Goal: Task Accomplishment & Management: Manage account settings

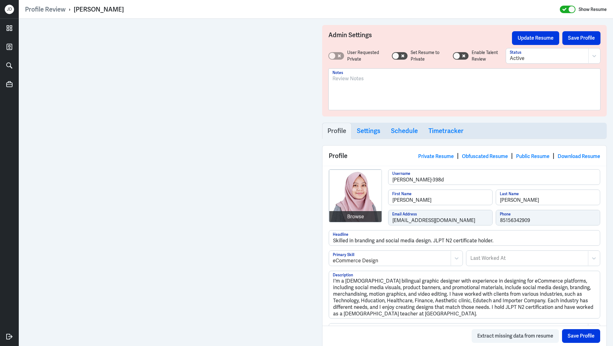
scroll to position [985, 0]
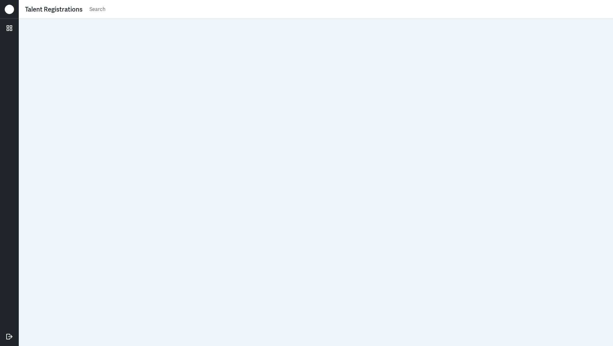
click at [348, 10] on input "text" at bounding box center [348, 9] width 518 height 9
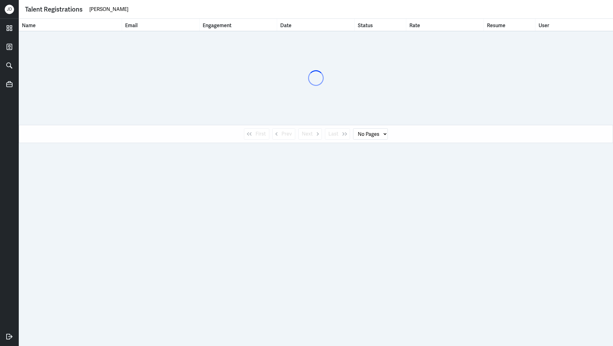
type input "anita barle"
select select "1"
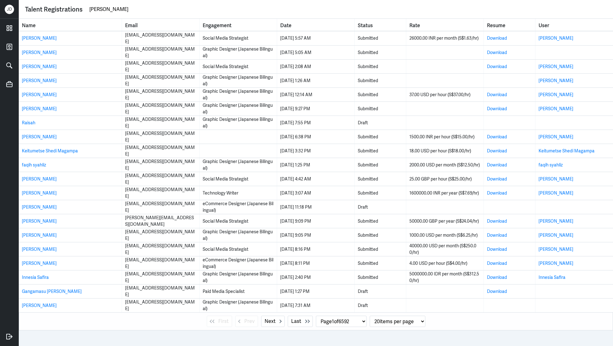
type input "anita barley"
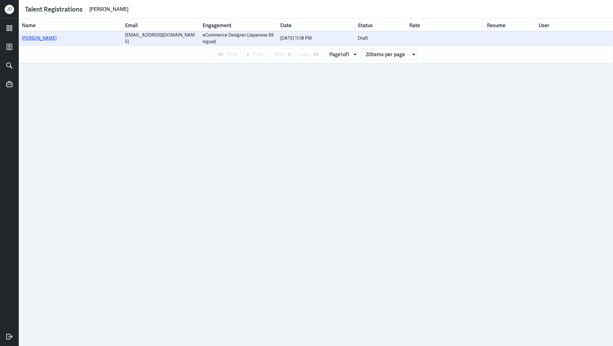
click at [57, 40] on link "Anita Destiani Barley" at bounding box center [39, 38] width 35 height 6
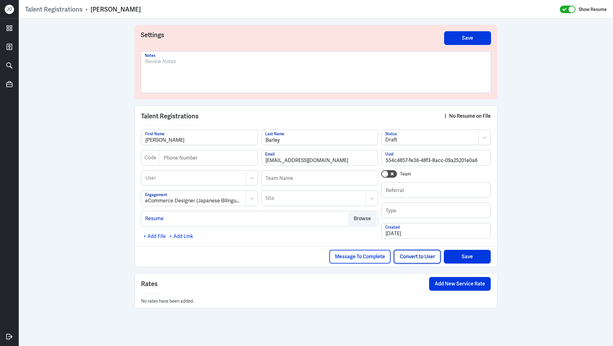
click at [413, 255] on button "Convert to User" at bounding box center [417, 257] width 47 height 14
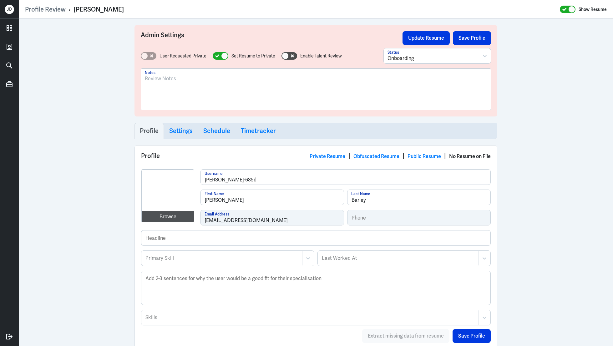
scroll to position [158, 0]
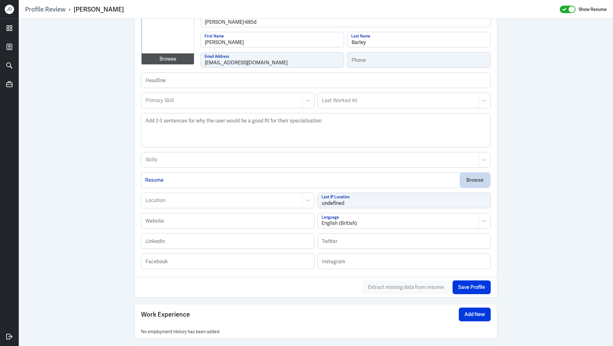
click at [472, 182] on button "Browse" at bounding box center [474, 180] width 28 height 14
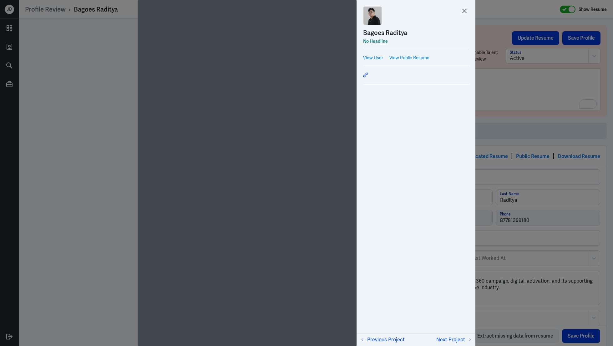
scroll to position [448, 0]
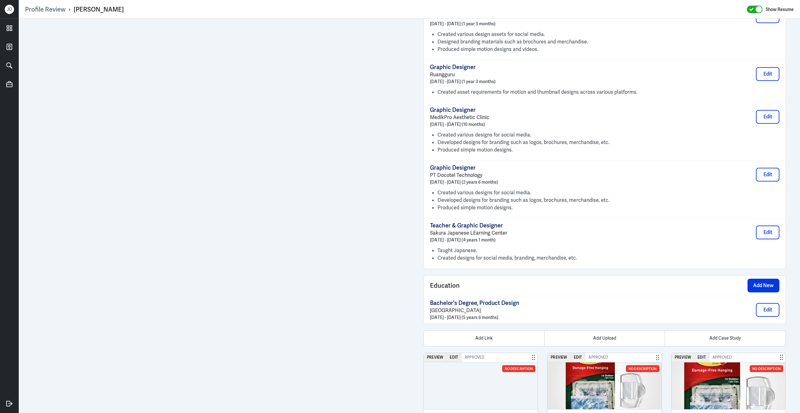
scroll to position [490, 0]
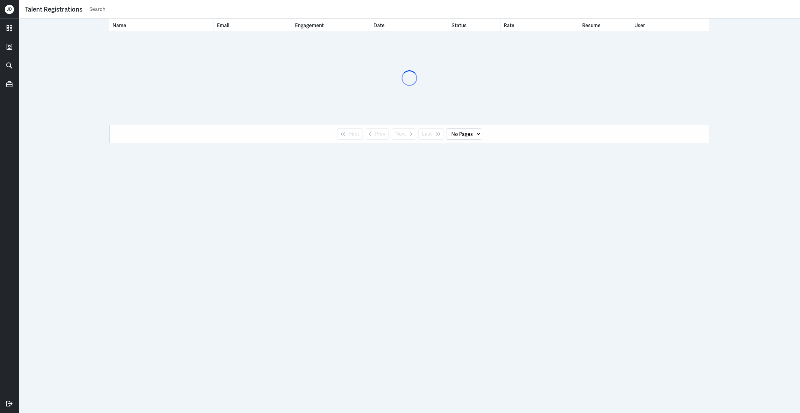
select select "1"
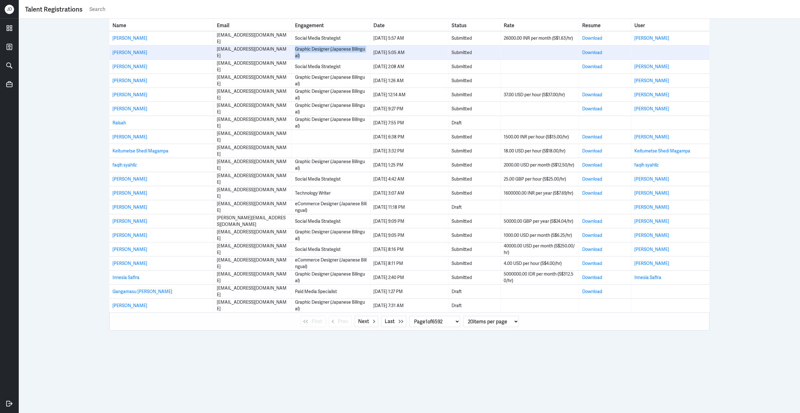
drag, startPoint x: 295, startPoint y: 48, endPoint x: 305, endPoint y: 57, distance: 12.4
click at [305, 57] on div "Graphic Designer (Japanese Bilingual)" at bounding box center [331, 52] width 72 height 13
copy div "Graphic Designer (Japanese Bilingual)"
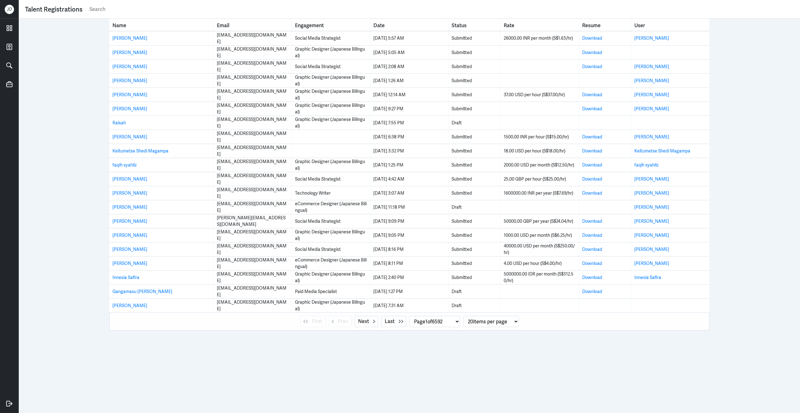
click at [103, 10] on input "text" at bounding box center [441, 9] width 705 height 9
paste input "Graphic Designer (Japanese Bilingual)"
type input "Graphic Designer (Japanese Bilingual)"
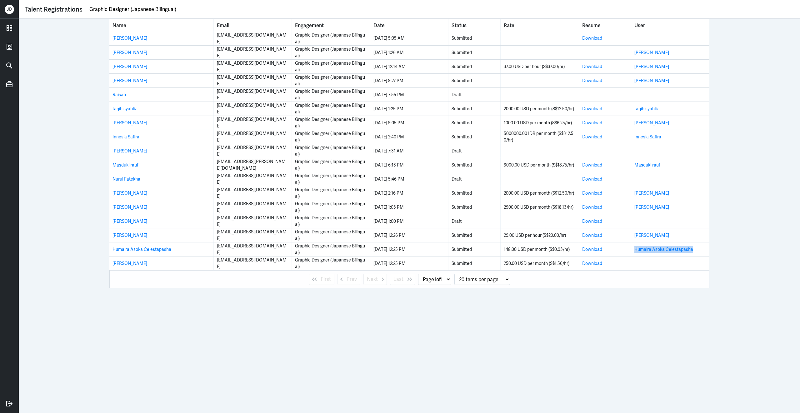
click at [441, 283] on select "Page 1 of 1" at bounding box center [434, 279] width 33 height 11
drag, startPoint x: 90, startPoint y: 8, endPoint x: 250, endPoint y: 17, distance: 160.6
click at [250, 17] on div "Talent Registrations Graphic Designer (Japanese Bilingual)" at bounding box center [409, 9] width 781 height 19
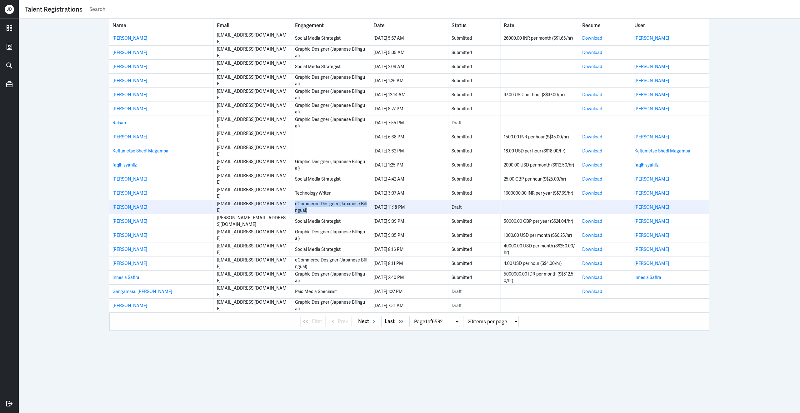
drag, startPoint x: 314, startPoint y: 211, endPoint x: 295, endPoint y: 203, distance: 20.4
click at [295, 204] on div "eCommerce Designer (Japanese Bilingual)" at bounding box center [331, 207] width 72 height 13
copy div "eCommerce Designer (Japanese Bilingual)"
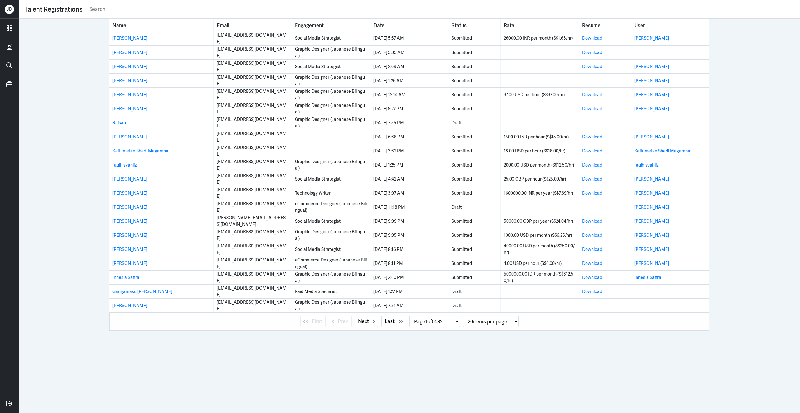
click at [132, 13] on input "text" at bounding box center [441, 9] width 705 height 9
paste input "eCommerce Designer (Japanese Bilingual)"
type input "eCommerce Designer (Japanese Bilingual)"
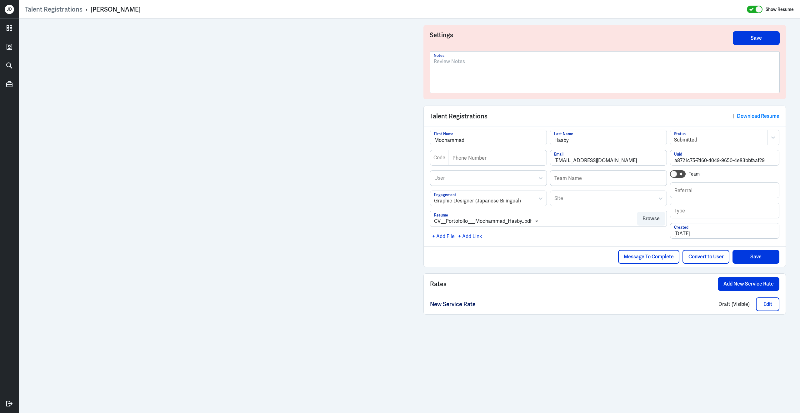
click at [448, 84] on div at bounding box center [605, 75] width 342 height 34
click at [767, 40] on button "Save" at bounding box center [756, 38] width 47 height 14
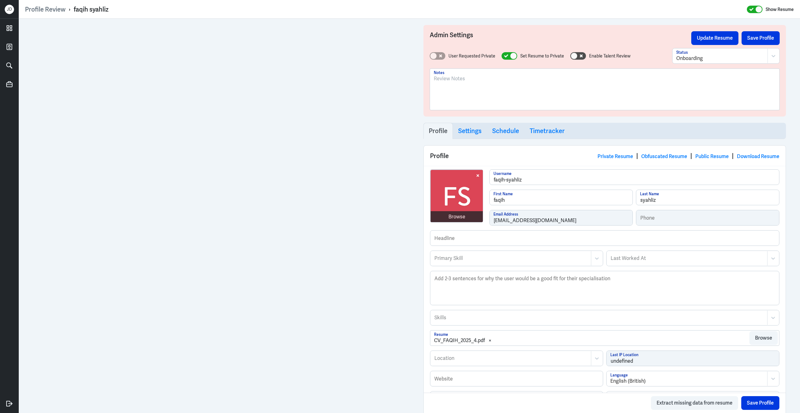
scroll to position [4, 0]
click at [483, 219] on div "Browse [PERSON_NAME] Username [PERSON_NAME] First Name Tirtokusumo Last Name [E…" at bounding box center [604, 199] width 349 height 61
drag, startPoint x: 74, startPoint y: 9, endPoint x: 143, endPoint y: 11, distance: 69.4
click at [143, 11] on div "Profile Review › [PERSON_NAME] Show Resume" at bounding box center [409, 9] width 769 height 8
copy div "[PERSON_NAME]"
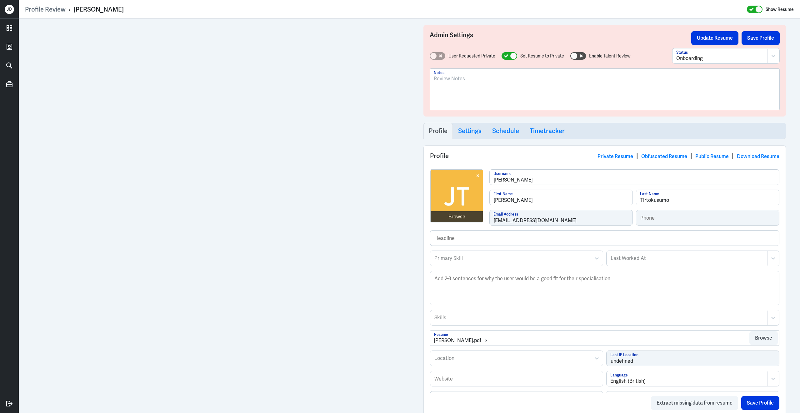
copy div "[PERSON_NAME]"
click at [645, 101] on div at bounding box center [605, 92] width 342 height 34
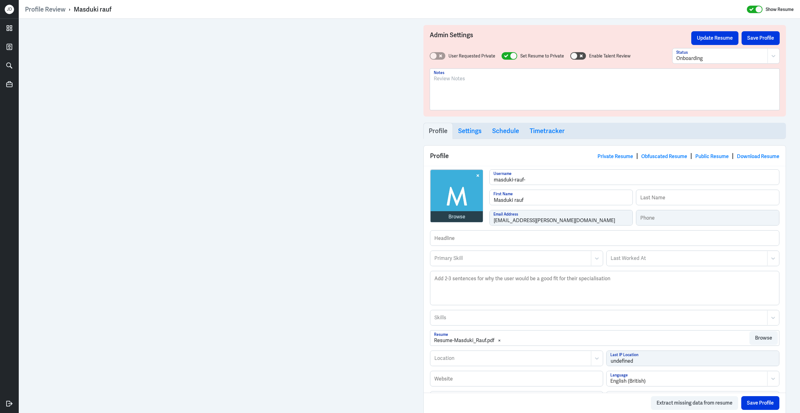
click at [476, 90] on div at bounding box center [605, 92] width 342 height 34
drag, startPoint x: 504, startPoint y: 83, endPoint x: 392, endPoint y: 69, distance: 112.7
click at [328, 21] on div "Admin Settings Update Resume Save Profile User Requested Private Set Resume to …" at bounding box center [409, 298] width 781 height 558
drag, startPoint x: 618, startPoint y: 78, endPoint x: 392, endPoint y: 60, distance: 227.3
click at [354, 12] on div "Profile Review › Masduki rauf Show Resume Admin Settings Update Resume Save Pro…" at bounding box center [409, 206] width 781 height 413
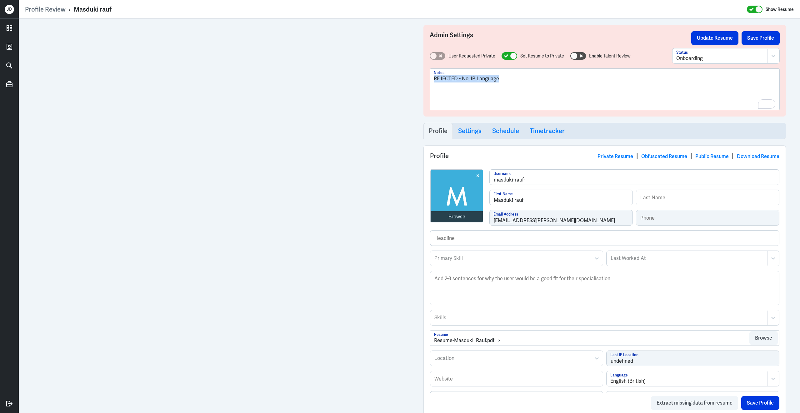
drag, startPoint x: 506, startPoint y: 81, endPoint x: 392, endPoint y: 59, distance: 116.2
click at [326, 5] on div "Profile Review › Masduki rauf Show Resume Admin Settings Update Resume Save Pro…" at bounding box center [409, 206] width 781 height 413
copy p "REJECTED - No JP Language"
click at [751, 39] on button "Save Profile" at bounding box center [761, 38] width 38 height 14
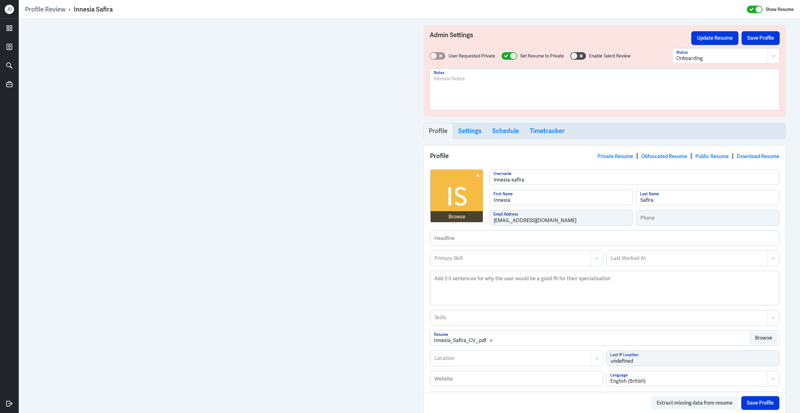
click at [483, 84] on div at bounding box center [605, 92] width 342 height 34
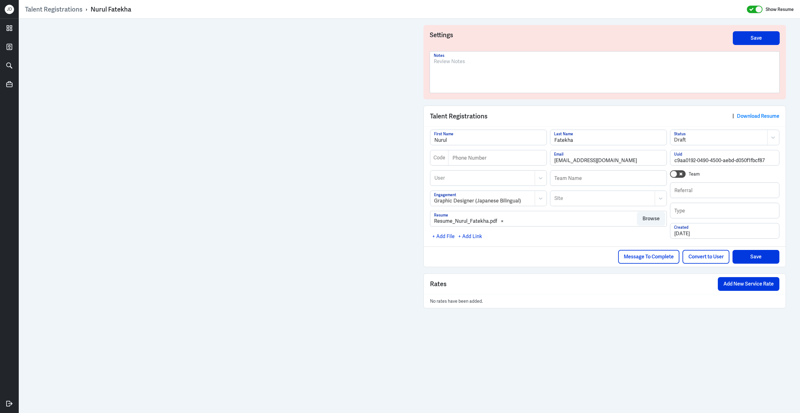
click at [498, 64] on p at bounding box center [605, 62] width 342 height 8
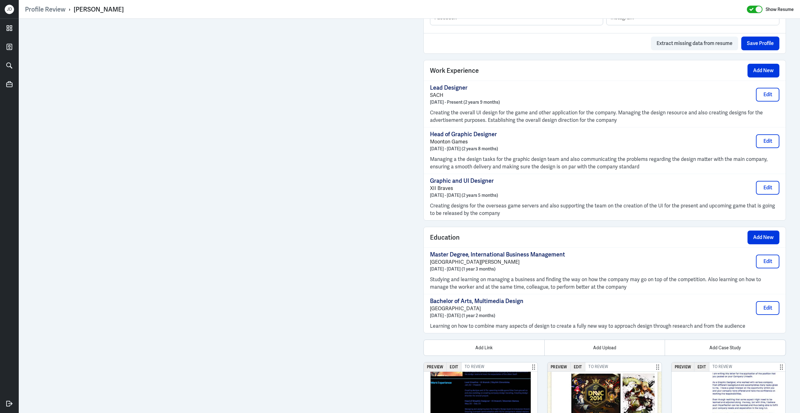
scroll to position [450, 0]
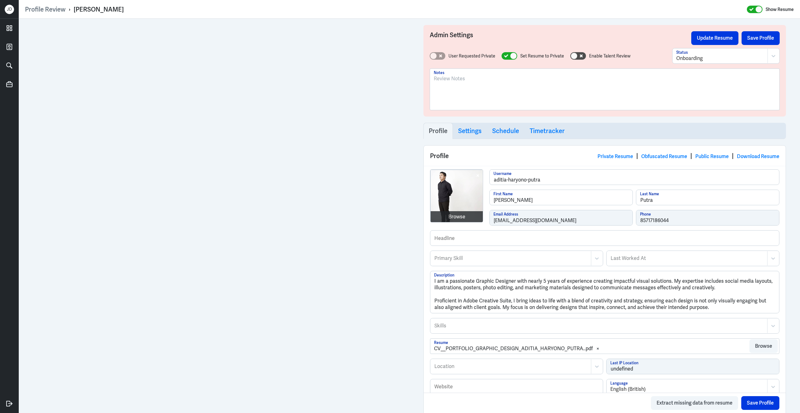
click at [489, 88] on div at bounding box center [605, 92] width 342 height 34
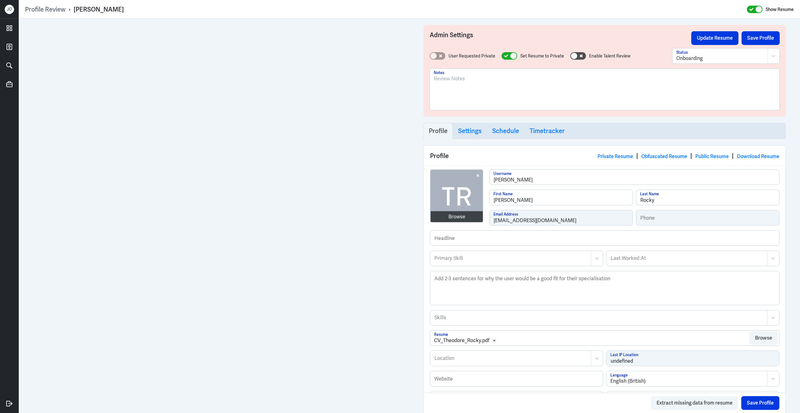
click at [459, 97] on div at bounding box center [605, 92] width 342 height 34
click at [766, 37] on button "Save Profile" at bounding box center [761, 38] width 38 height 14
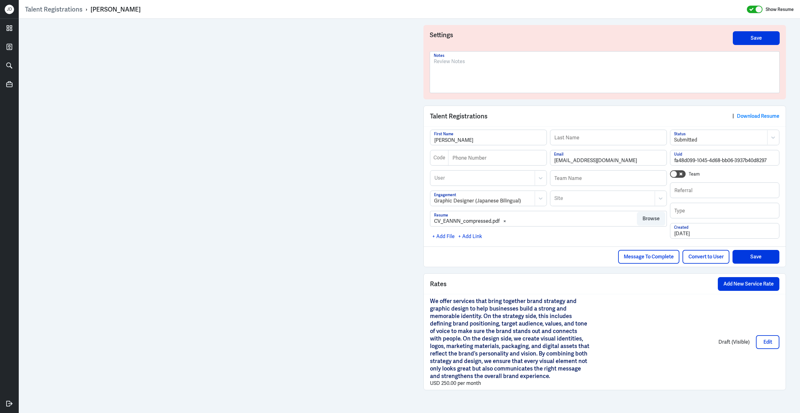
click at [474, 58] on p at bounding box center [605, 62] width 342 height 8
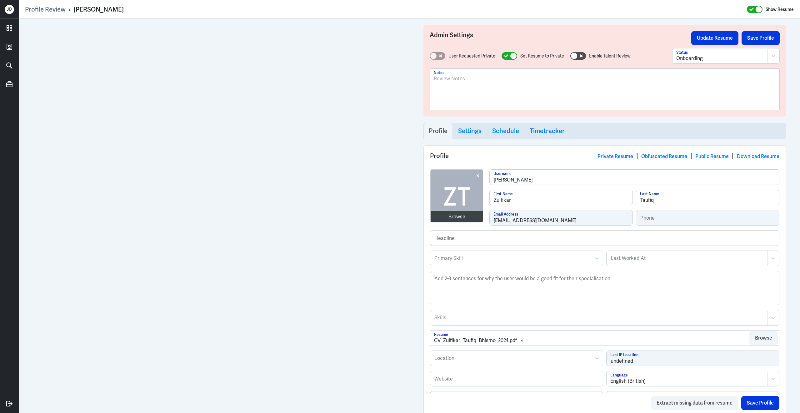
scroll to position [253, 0]
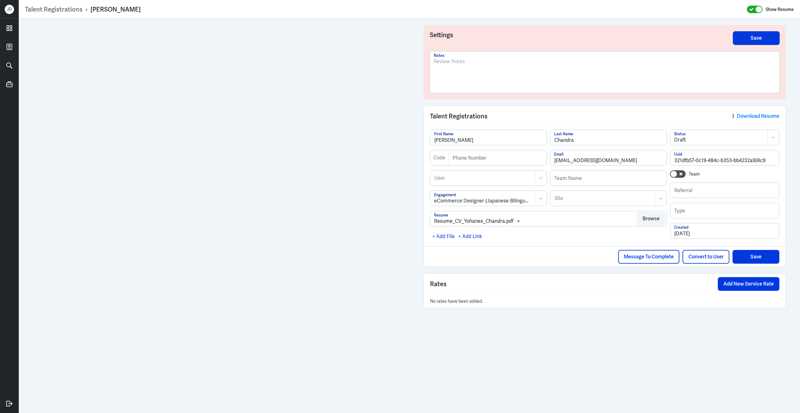
click at [489, 69] on div at bounding box center [605, 75] width 342 height 34
click at [760, 42] on button "Save" at bounding box center [756, 38] width 47 height 14
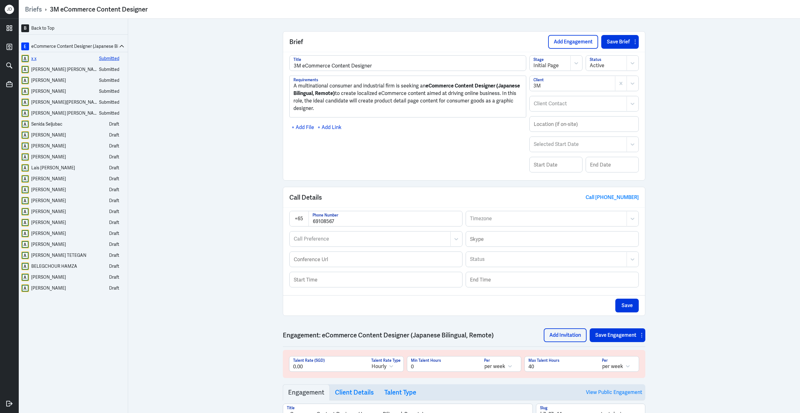
click at [36, 60] on div "x x" at bounding box center [33, 59] width 5 height 8
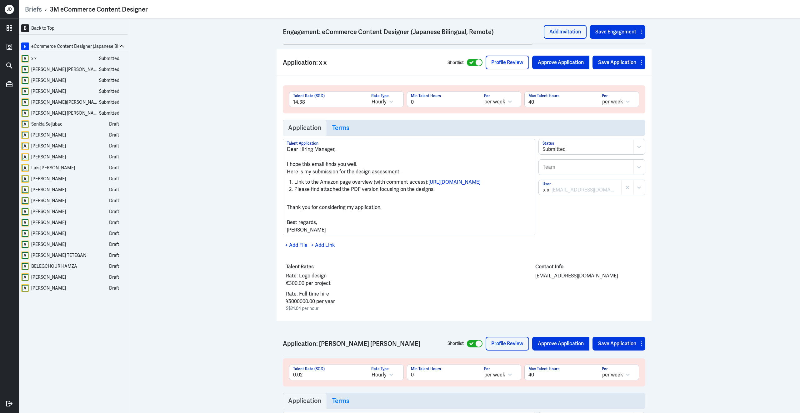
scroll to position [695, 0]
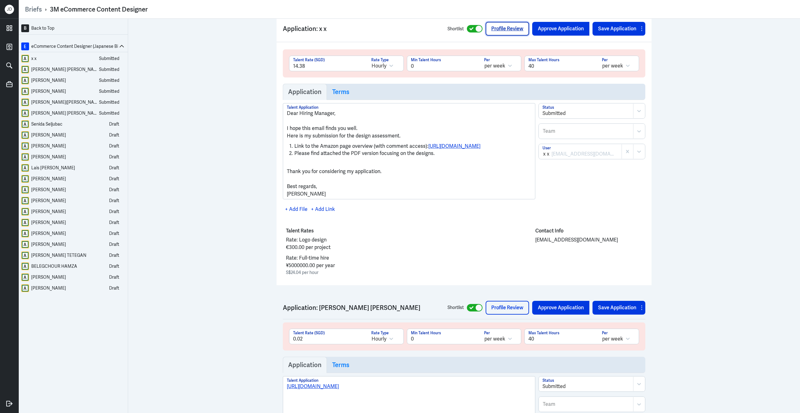
click at [514, 34] on link "Profile Review" at bounding box center [507, 29] width 43 height 14
click at [559, 117] on div at bounding box center [586, 114] width 87 height 8
click at [470, 31] on icon at bounding box center [471, 28] width 4 height 3
checkbox input "false"
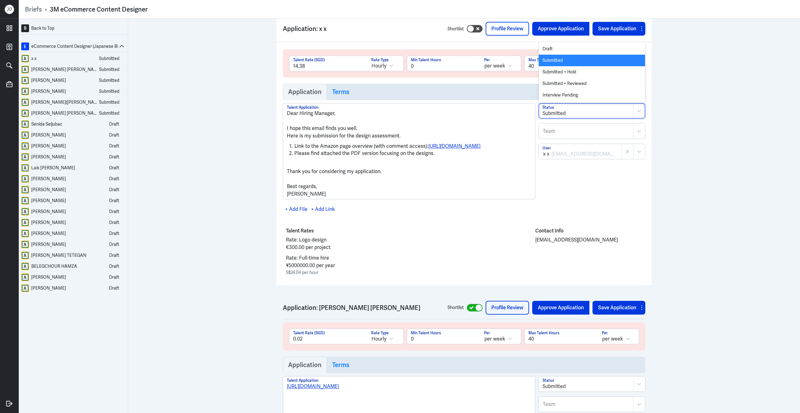
click at [579, 116] on div at bounding box center [586, 114] width 87 height 8
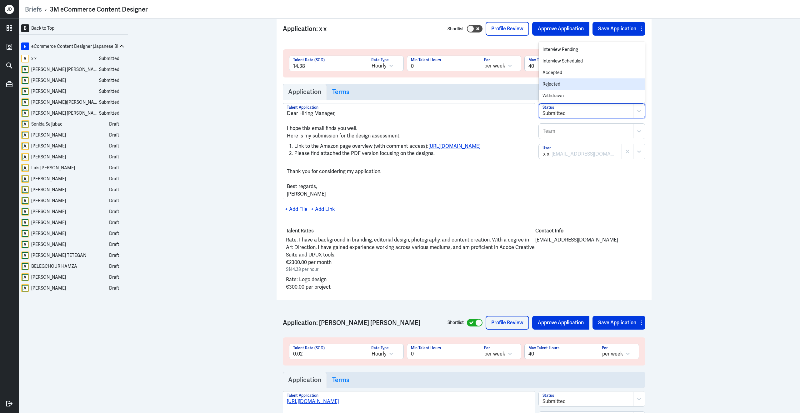
click at [572, 90] on div "Rejected" at bounding box center [592, 84] width 106 height 12
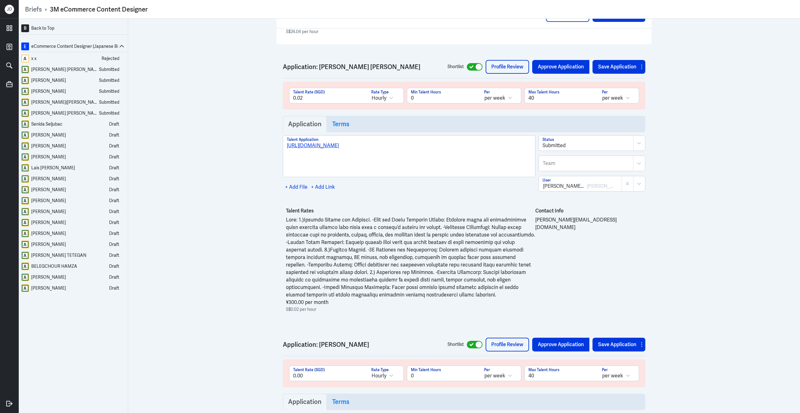
scroll to position [958, 0]
click at [512, 73] on link "Profile Review" at bounding box center [507, 67] width 43 height 14
click at [471, 68] on icon at bounding box center [471, 66] width 4 height 3
checkbox input "false"
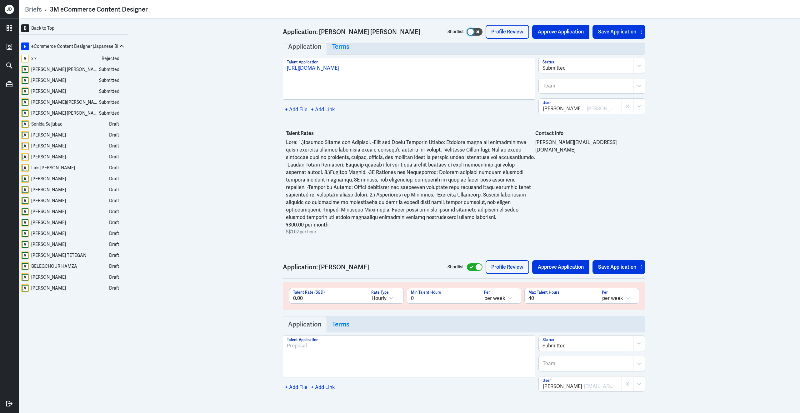
scroll to position [1160, 0]
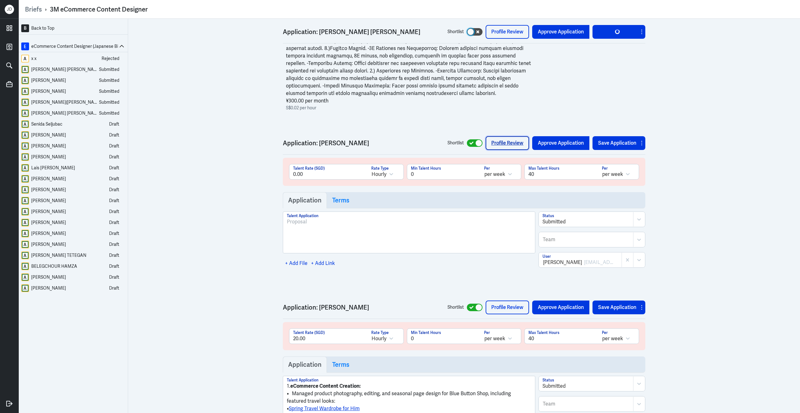
click at [498, 150] on link "Profile Review" at bounding box center [507, 143] width 43 height 14
click at [472, 145] on icon at bounding box center [471, 143] width 4 height 3
checkbox input "false"
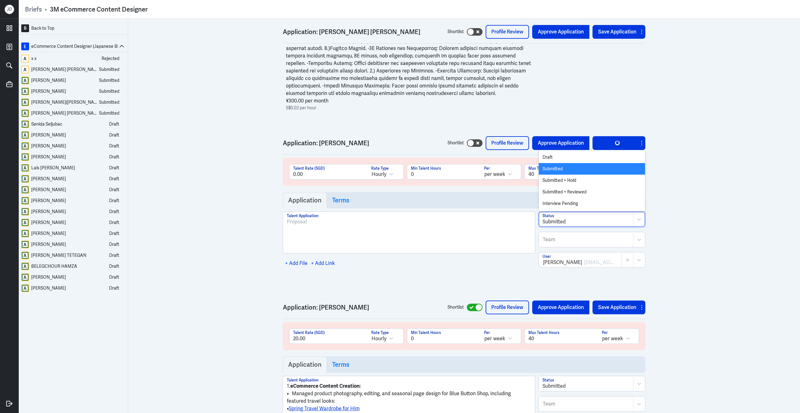
click at [566, 226] on div at bounding box center [586, 222] width 87 height 8
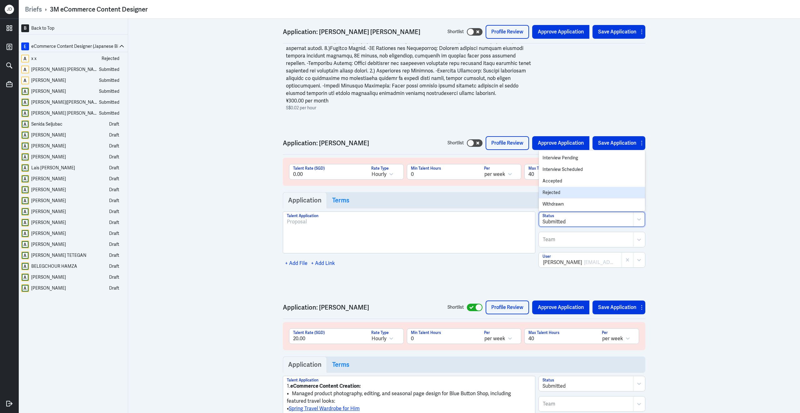
scroll to position [46, 0]
click at [569, 198] on div "Rejected" at bounding box center [592, 193] width 106 height 12
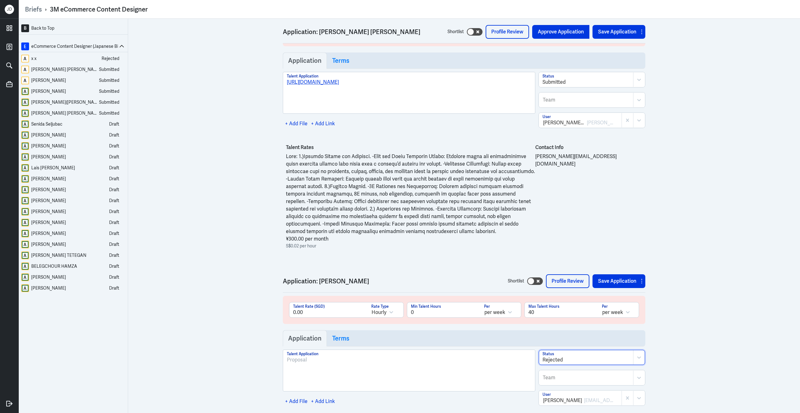
scroll to position [923, 0]
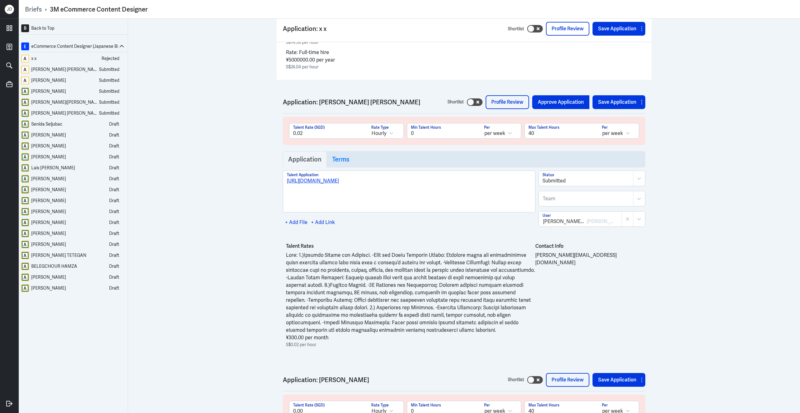
click at [614, 186] on div "Submitted" at bounding box center [586, 178] width 94 height 14
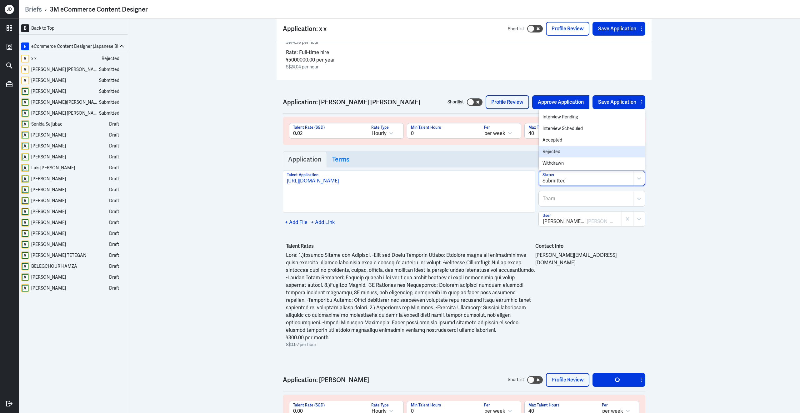
scroll to position [46, 0]
click at [561, 158] on div "Rejected" at bounding box center [592, 152] width 106 height 12
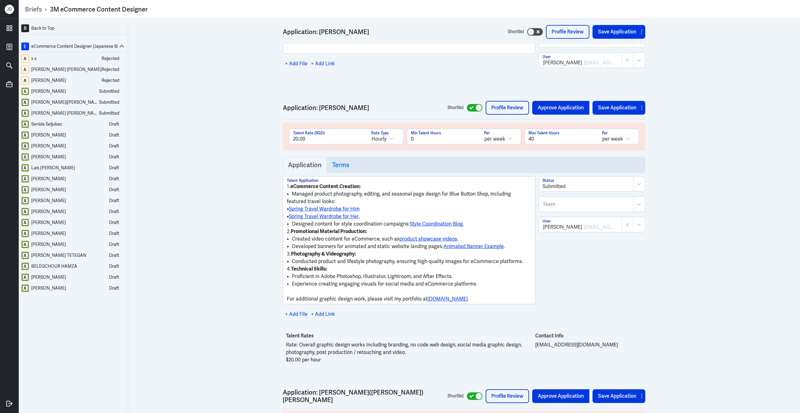
scroll to position [1365, 0]
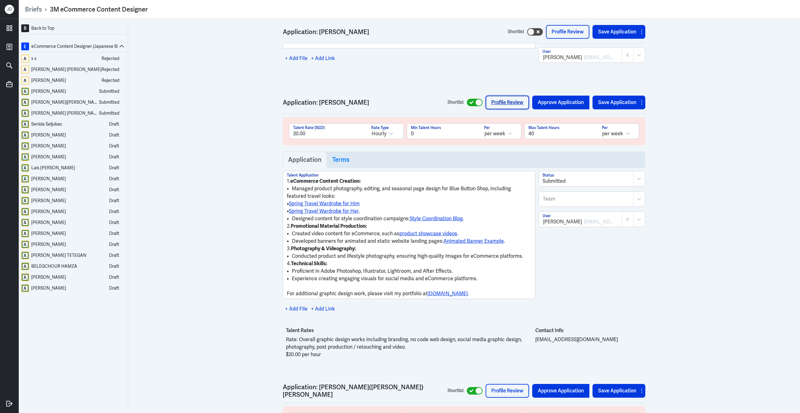
click at [509, 109] on link "Profile Review" at bounding box center [507, 103] width 43 height 14
click at [477, 106] on div at bounding box center [478, 102] width 7 height 7
checkbox input "false"
click at [566, 185] on div at bounding box center [586, 182] width 87 height 8
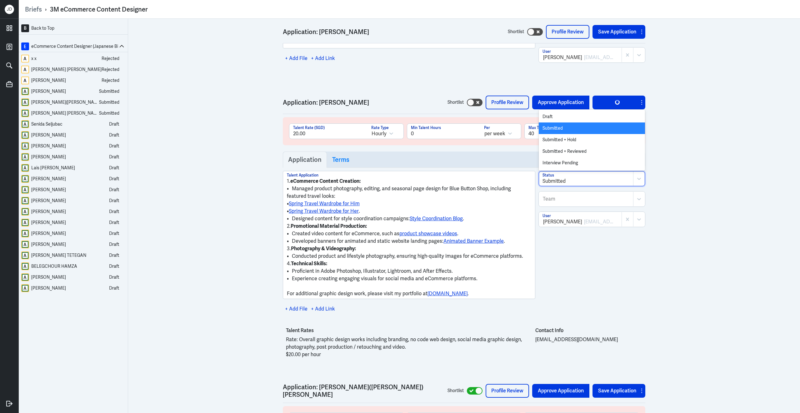
scroll to position [46, 0]
click at [565, 158] on div "Rejected" at bounding box center [592, 152] width 106 height 12
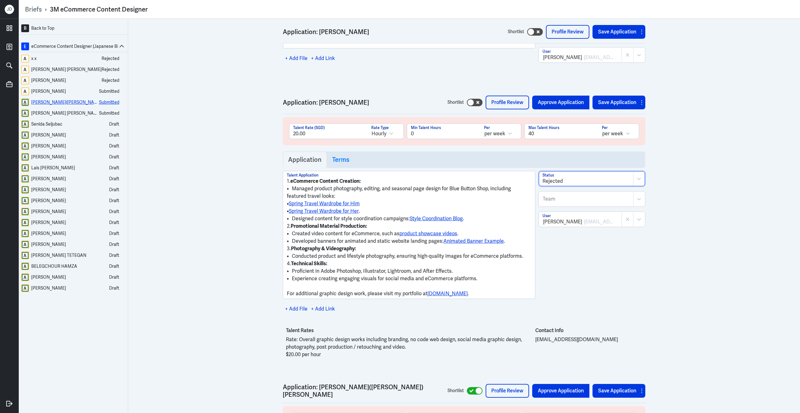
click at [65, 106] on div "Hsuan-Ze(Oscar) Lin" at bounding box center [65, 102] width 68 height 8
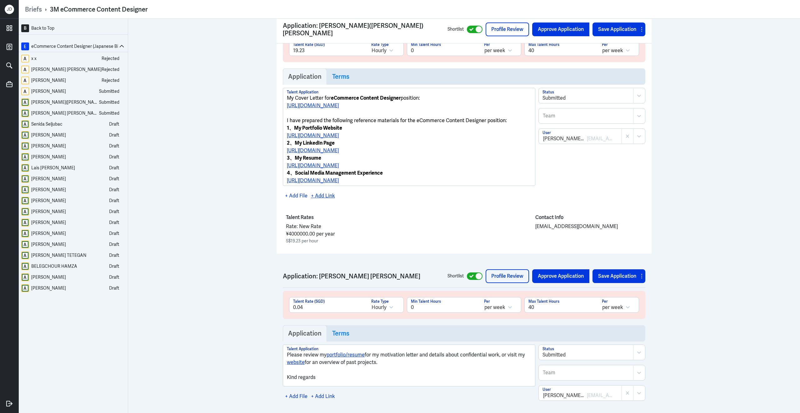
scroll to position [1742, 0]
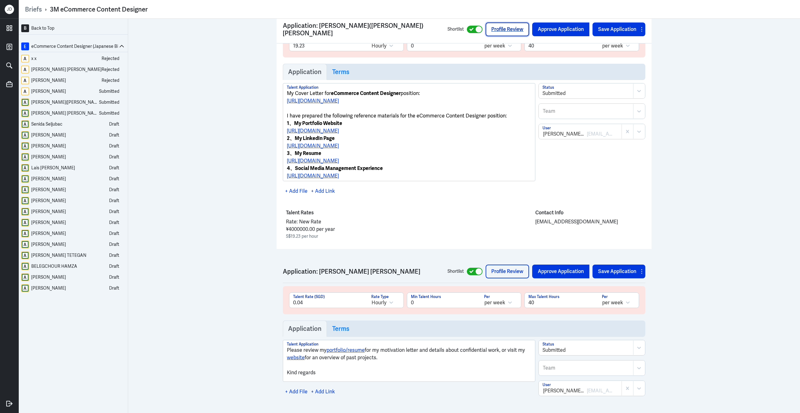
click at [520, 26] on link "Profile Review" at bounding box center [507, 30] width 43 height 14
click at [470, 28] on icon at bounding box center [471, 29] width 4 height 3
checkbox input "false"
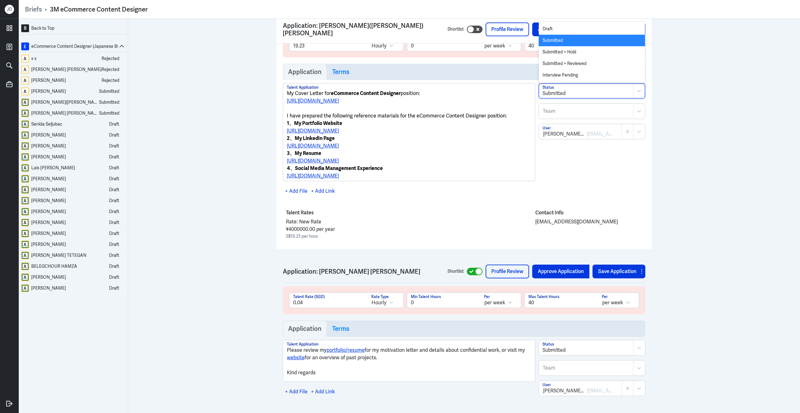
click at [585, 97] on div at bounding box center [586, 94] width 87 height 8
click at [574, 70] on div "Rejected" at bounding box center [592, 64] width 106 height 12
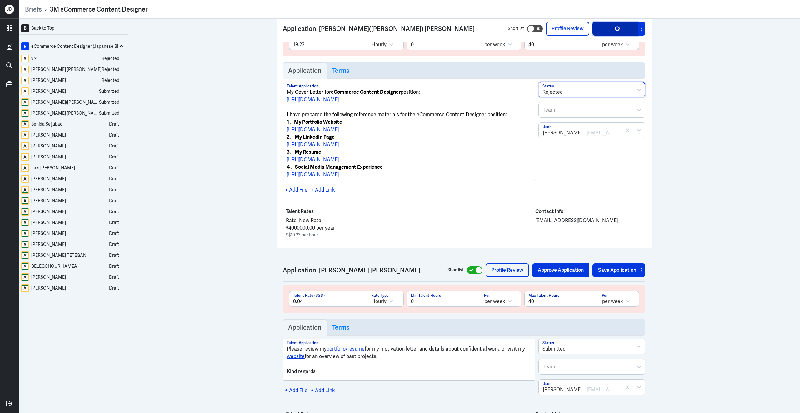
click at [609, 33] on button "Save Application" at bounding box center [616, 29] width 46 height 14
click at [55, 114] on div "Moritz Mortimer Müller" at bounding box center [65, 113] width 68 height 8
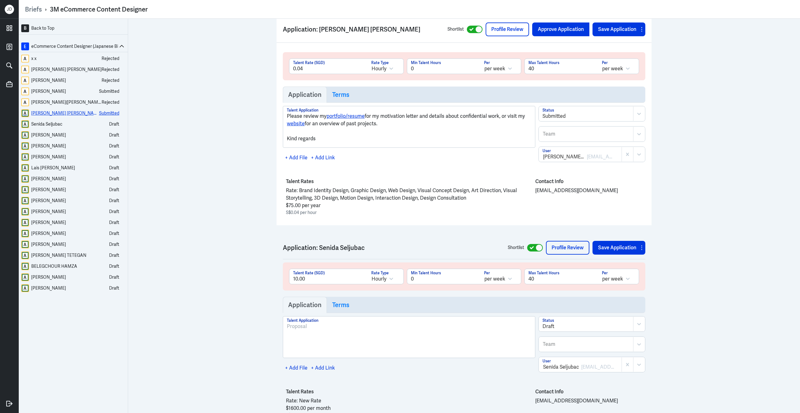
scroll to position [1999, 0]
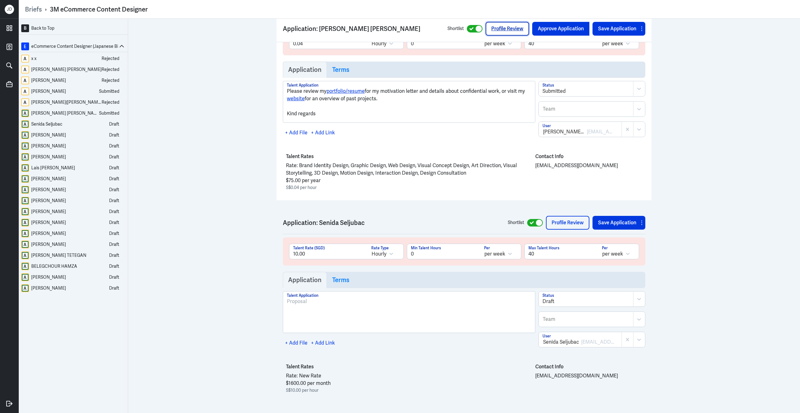
click at [501, 26] on link "Profile Review" at bounding box center [507, 29] width 43 height 14
click at [469, 28] on div at bounding box center [475, 29] width 16 height 8
checkbox input "false"
click at [47, 126] on div "Senida Seljubac" at bounding box center [46, 124] width 31 height 8
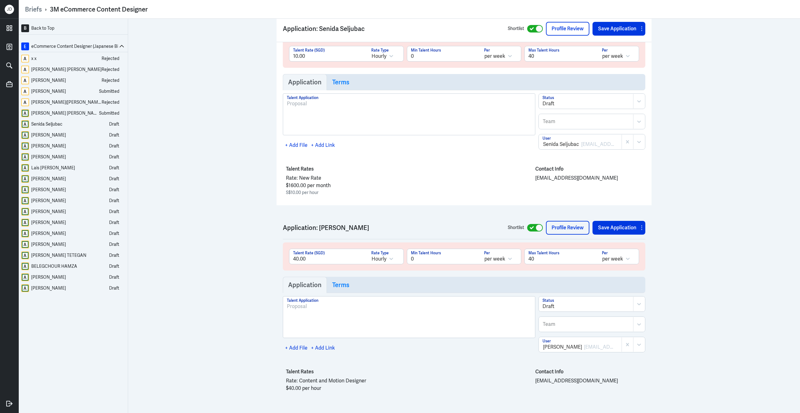
scroll to position [2212, 0]
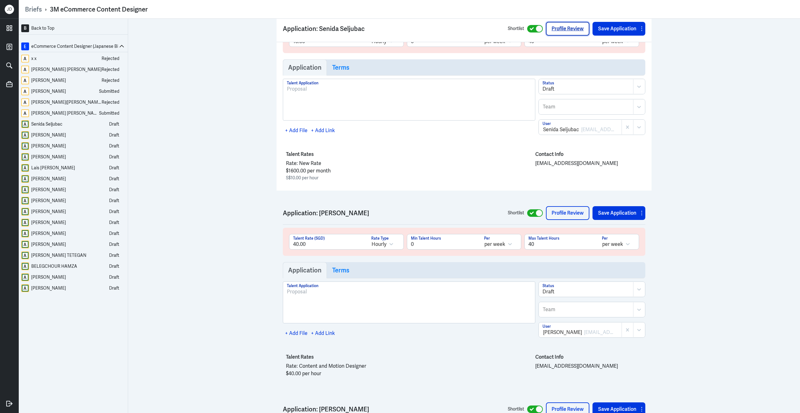
click at [572, 30] on link "Profile Review" at bounding box center [567, 29] width 43 height 14
click at [531, 27] on div at bounding box center [535, 29] width 16 height 8
checkbox input "false"
click at [609, 29] on button "Save Application" at bounding box center [616, 29] width 46 height 14
click at [58, 135] on div "[PERSON_NAME]" at bounding box center [48, 135] width 35 height 8
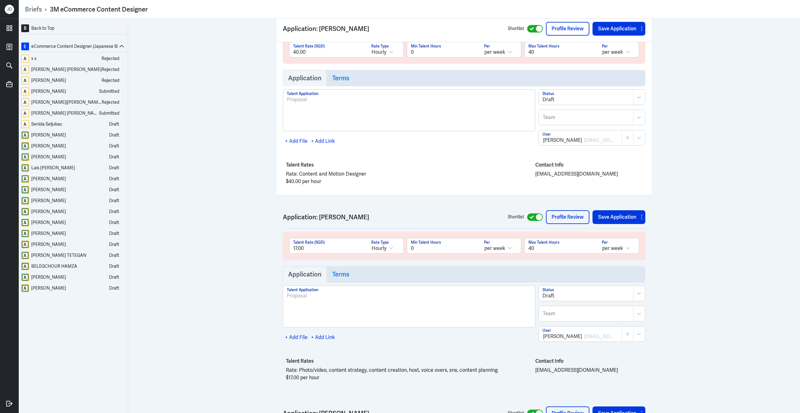
scroll to position [2417, 0]
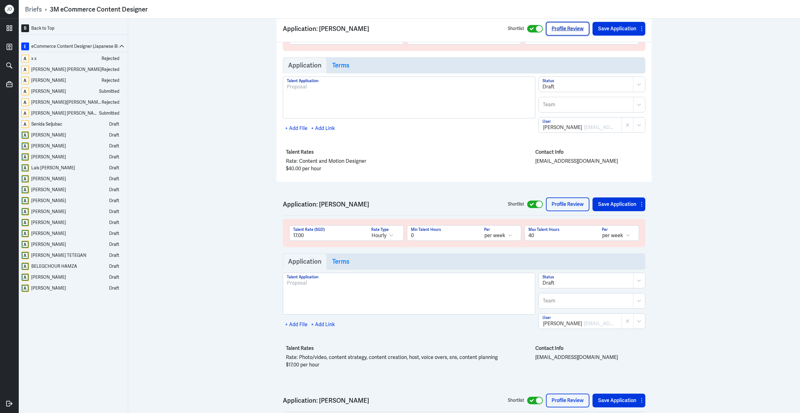
click at [560, 31] on link "Profile Review" at bounding box center [567, 29] width 43 height 14
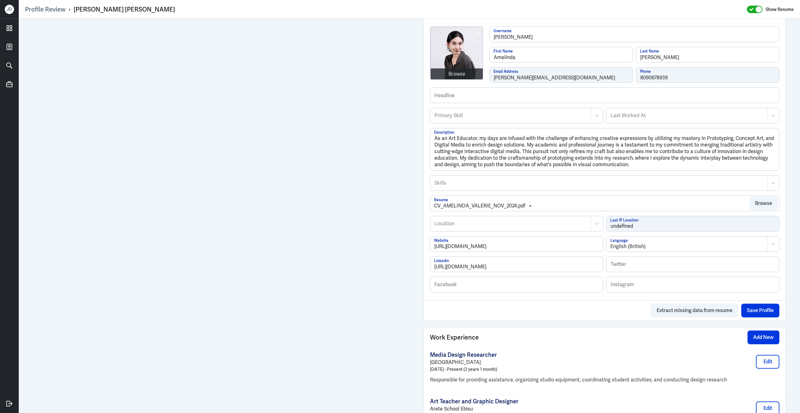
scroll to position [200, 0]
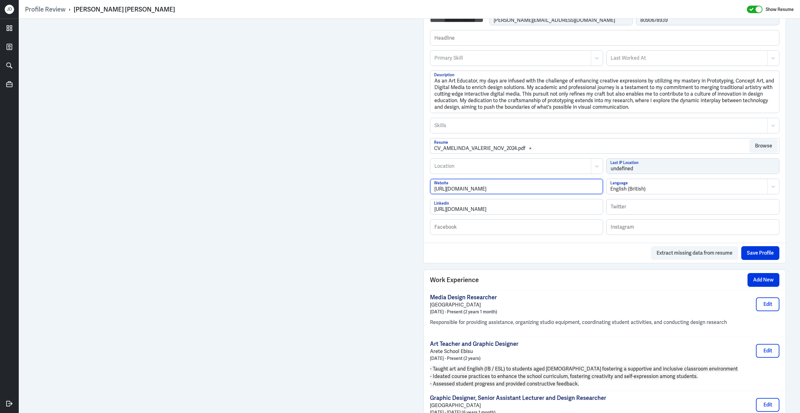
drag, startPoint x: 512, startPoint y: 193, endPoint x: 432, endPoint y: 185, distance: 81.1
click at [432, 185] on input "[URL][DOMAIN_NAME]" at bounding box center [516, 186] width 173 height 15
click at [488, 263] on div "Extract missing data from resume Save Profile" at bounding box center [605, 253] width 362 height 20
drag, startPoint x: 512, startPoint y: 192, endPoint x: 402, endPoint y: 177, distance: 111.0
click at [402, 178] on div "Admin Settings Update Resume Save Profile User Requested Private Set Resume to …" at bounding box center [409, 248] width 781 height 860
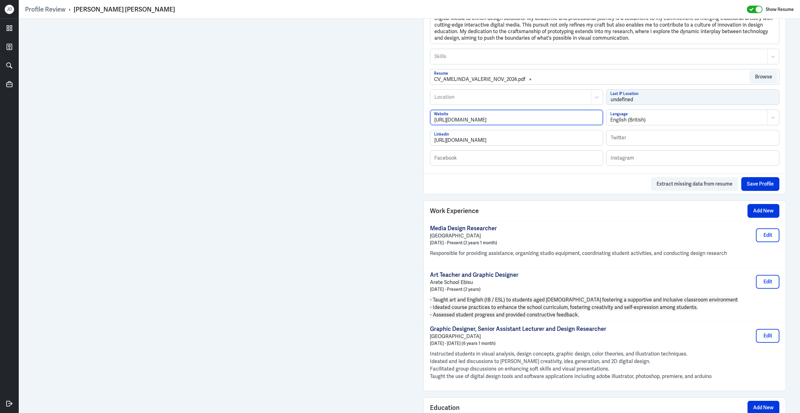
scroll to position [275, 0]
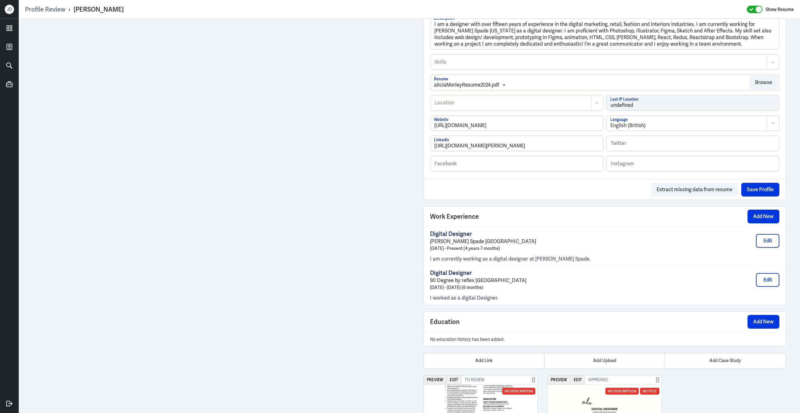
scroll to position [318, 0]
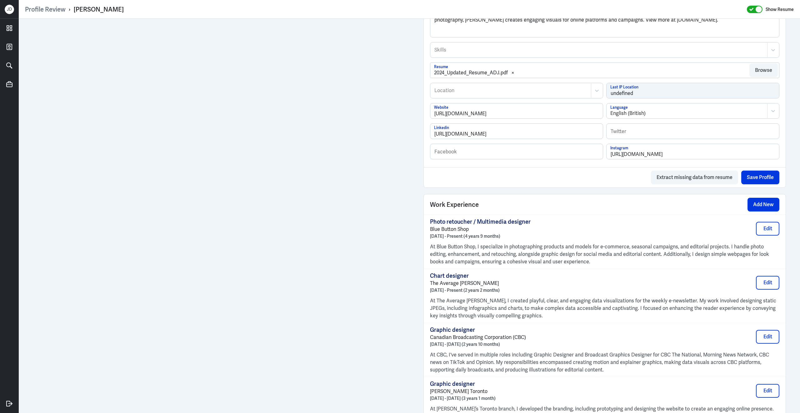
scroll to position [268, 0]
drag, startPoint x: 561, startPoint y: 139, endPoint x: 417, endPoint y: 130, distance: 145.0
click at [416, 130] on div "Admin Settings Update Resume Save Profile User Requested Private Set Resume to …" at bounding box center [409, 198] width 781 height 894
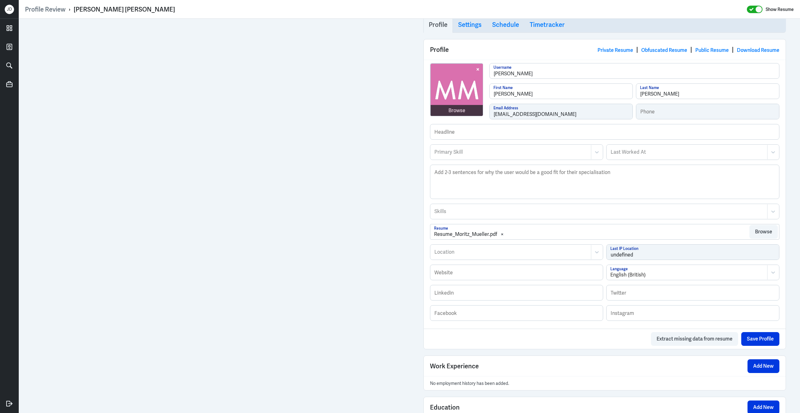
scroll to position [253, 0]
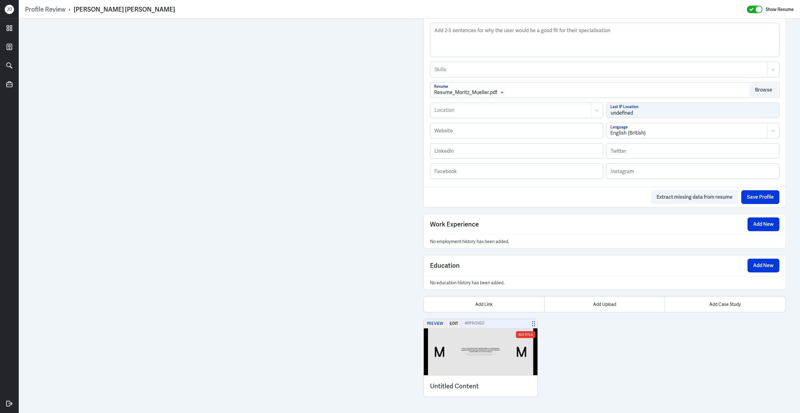
click at [437, 323] on button "Preview" at bounding box center [435, 323] width 23 height 9
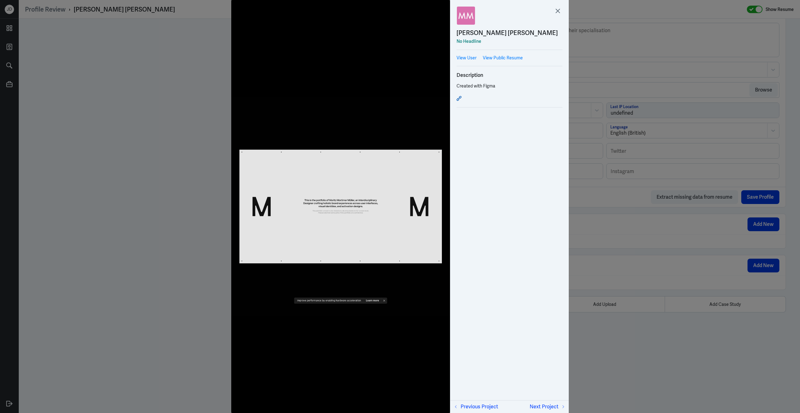
click at [461, 98] on icon at bounding box center [459, 98] width 5 height 5
click at [624, 48] on div at bounding box center [400, 206] width 800 height 413
